Goal: Task Accomplishment & Management: Manage account settings

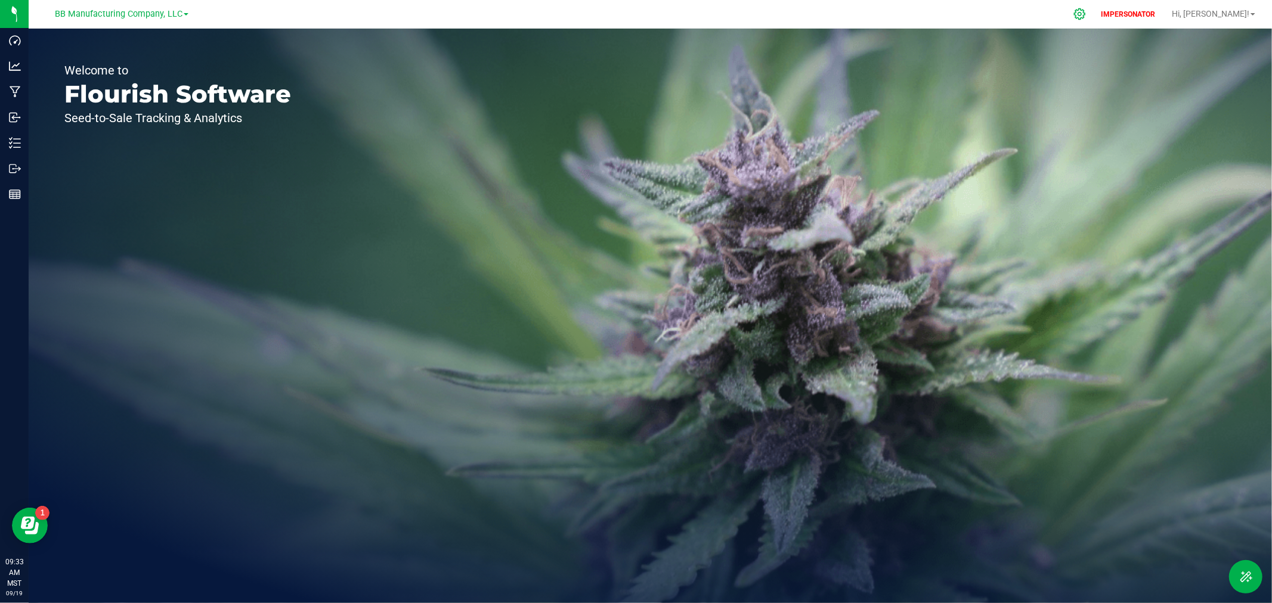
click at [1086, 14] on icon at bounding box center [1079, 14] width 13 height 13
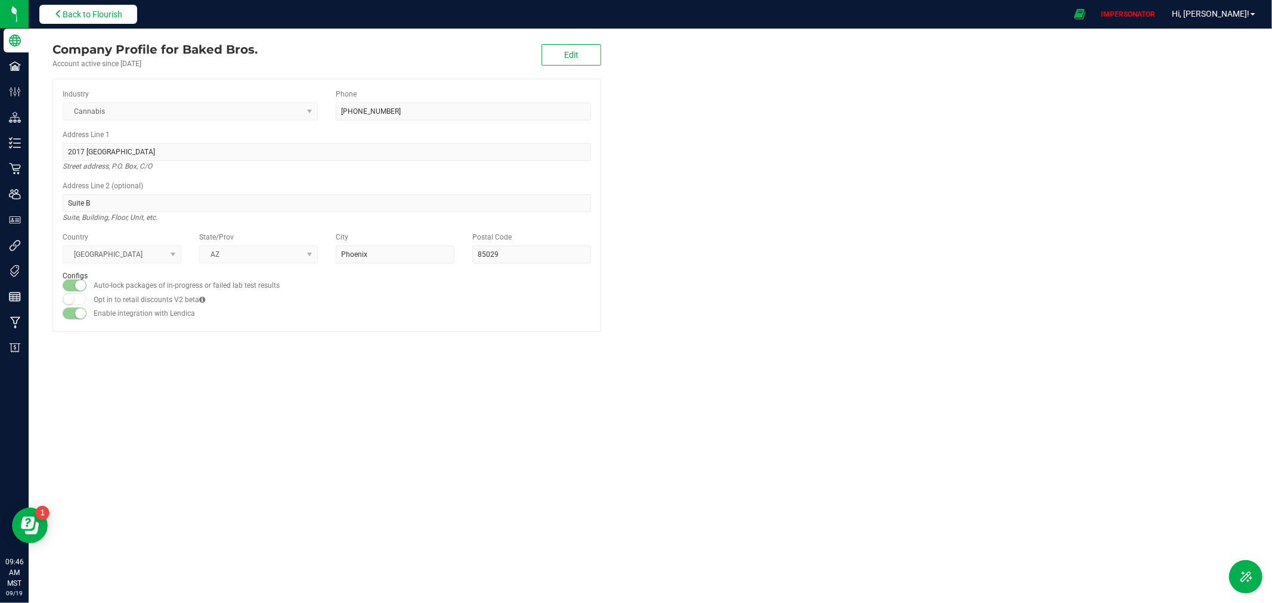
click at [114, 20] on button "Back to Flourish" at bounding box center [88, 14] width 98 height 19
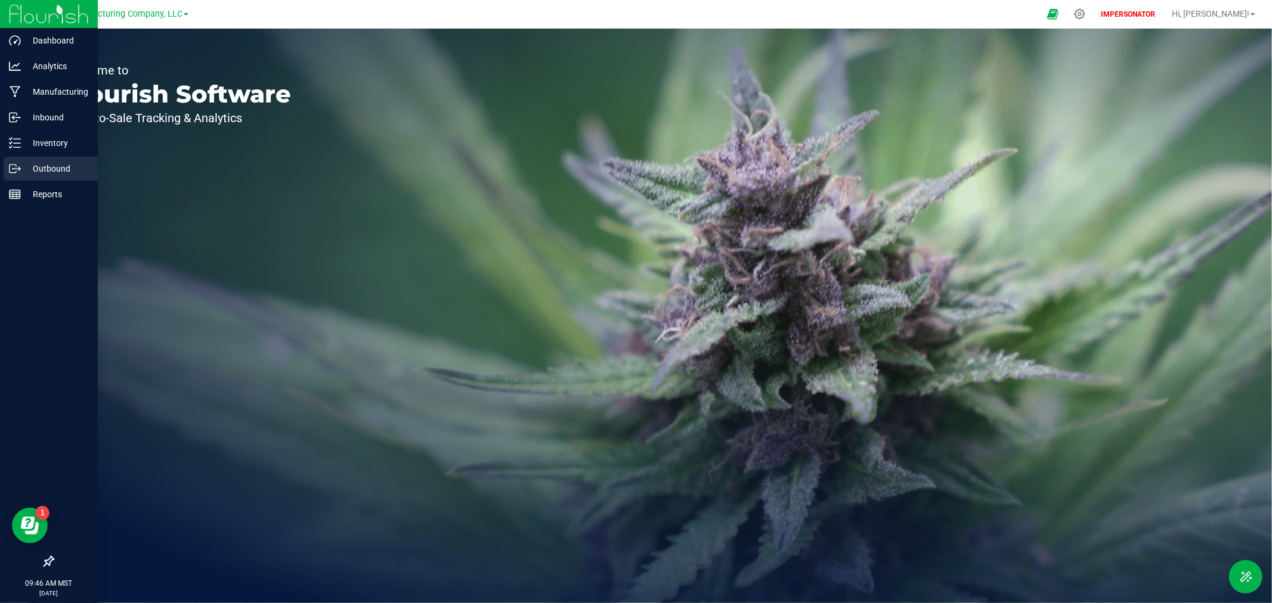
click at [36, 167] on p "Outbound" at bounding box center [57, 169] width 72 height 14
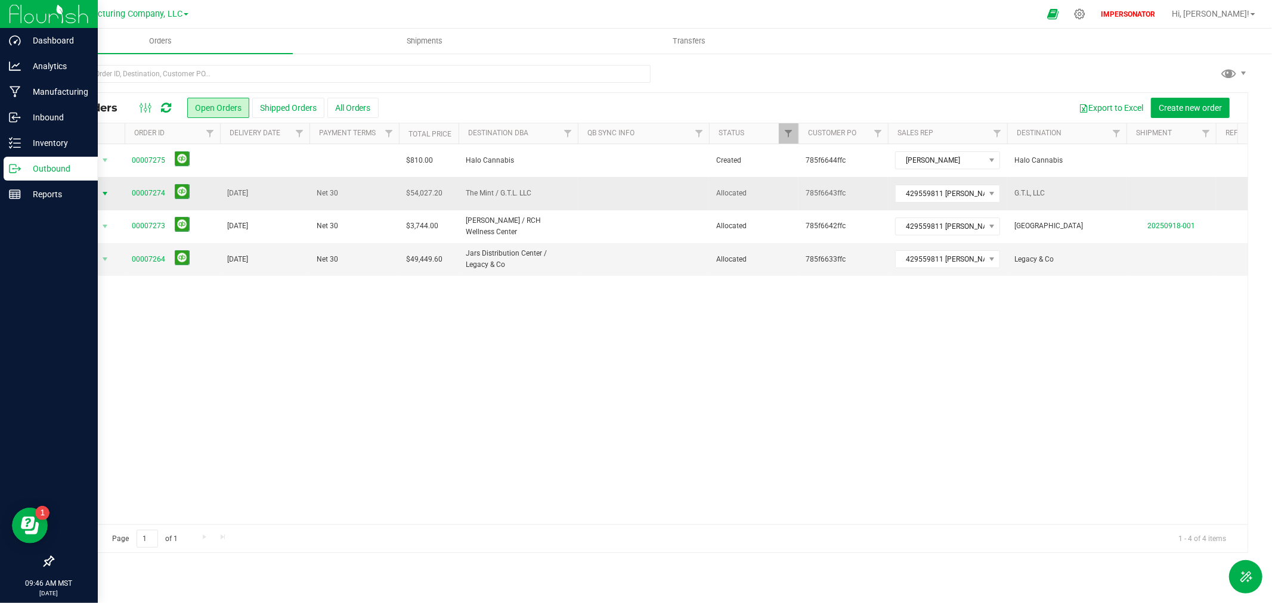
click at [91, 193] on span "Action" at bounding box center [81, 193] width 32 height 17
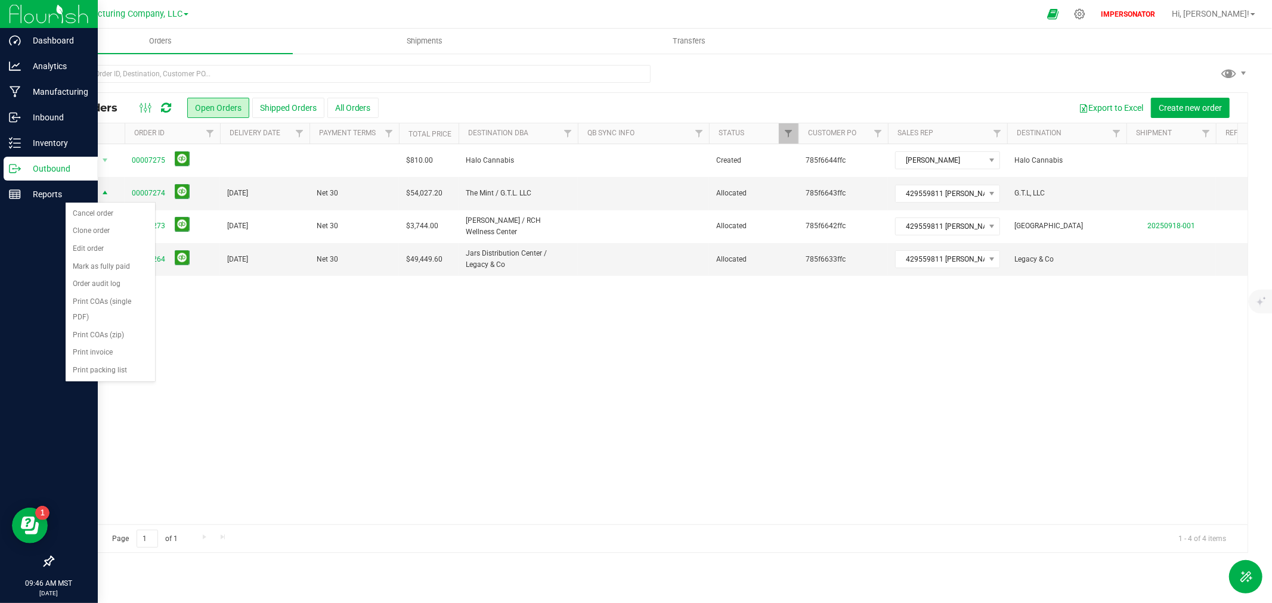
click at [550, 391] on div "Action Action Approve Cancel order Change facility Clone order Edit order Mark …" at bounding box center [650, 334] width 1194 height 380
